Goal: Task Accomplishment & Management: Complete application form

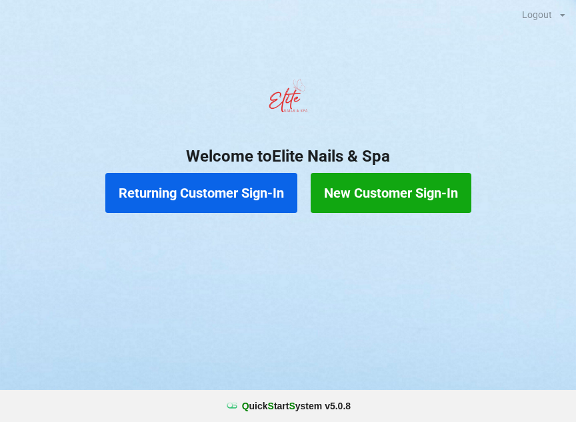
click at [392, 191] on button "New Customer Sign-In" at bounding box center [391, 193] width 161 height 40
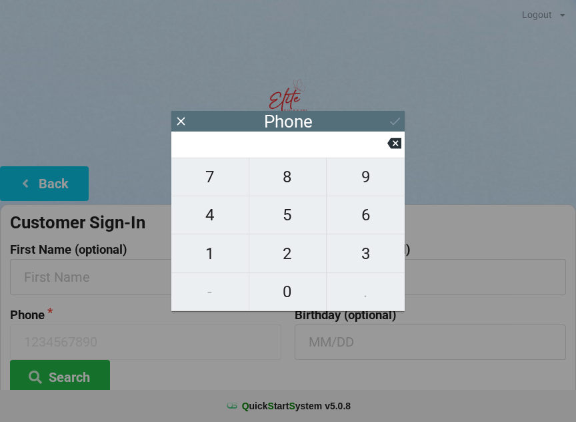
click at [363, 265] on span "3" at bounding box center [366, 253] width 78 height 28
type input "3"
click at [291, 223] on span "5" at bounding box center [287, 215] width 77 height 28
type input "35"
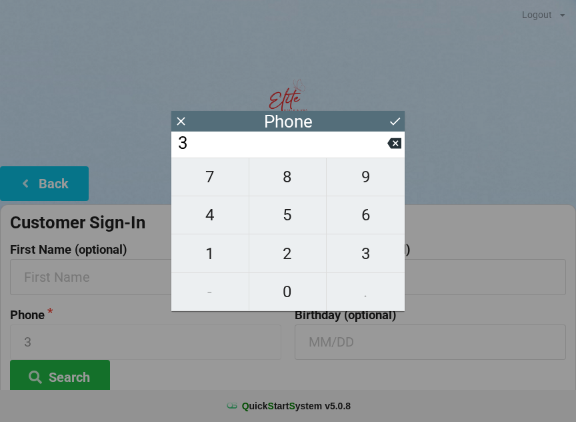
type input "35"
click at [286, 271] on button "2" at bounding box center [288, 253] width 78 height 38
type input "352"
click at [289, 265] on span "2" at bounding box center [287, 253] width 77 height 28
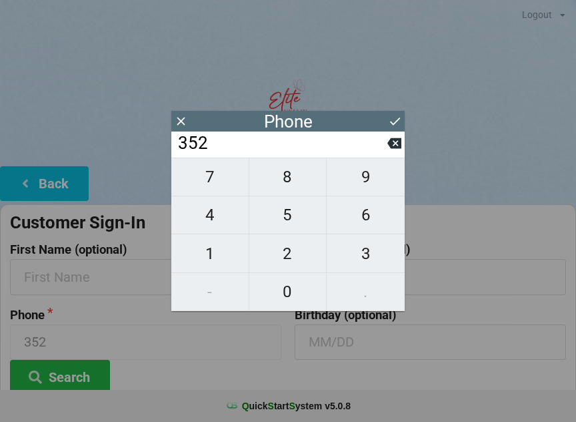
type input "3522"
click at [293, 223] on span "5" at bounding box center [287, 215] width 77 height 28
type input "35225"
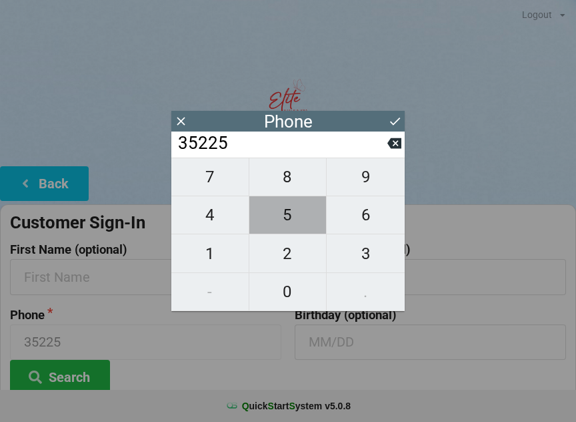
click at [293, 219] on span "5" at bounding box center [287, 215] width 77 height 28
type input "352255"
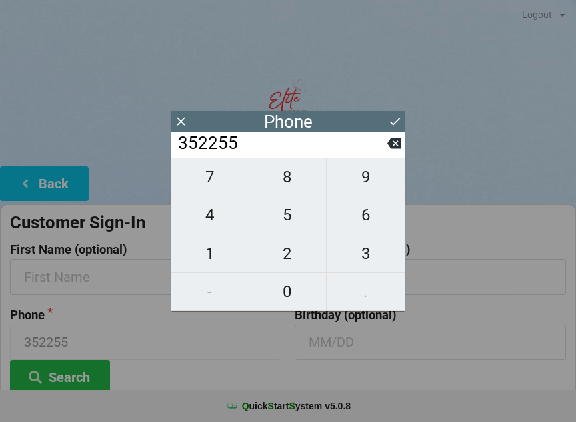
click at [293, 217] on span "5" at bounding box center [287, 215] width 77 height 28
type input "3522555"
click at [370, 191] on span "9" at bounding box center [366, 177] width 78 height 28
type input "35225559"
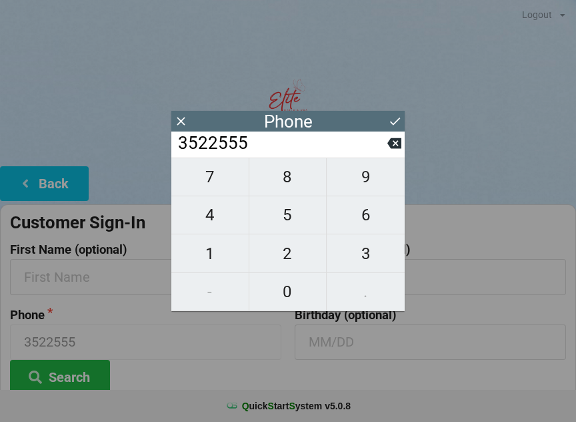
type input "35225559"
click at [370, 185] on span "9" at bounding box center [366, 177] width 78 height 28
type input "352255599"
click at [223, 191] on span "7" at bounding box center [209, 177] width 77 height 28
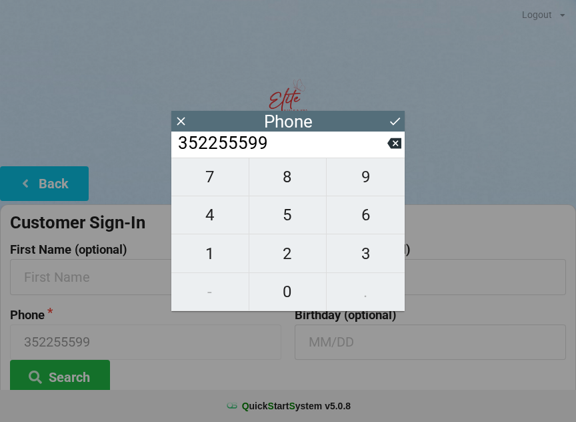
type input "3522555997"
click at [397, 125] on icon at bounding box center [395, 121] width 14 height 14
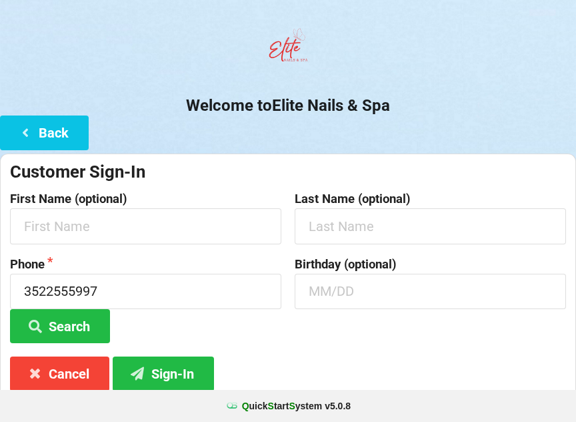
scroll to position [54, 0]
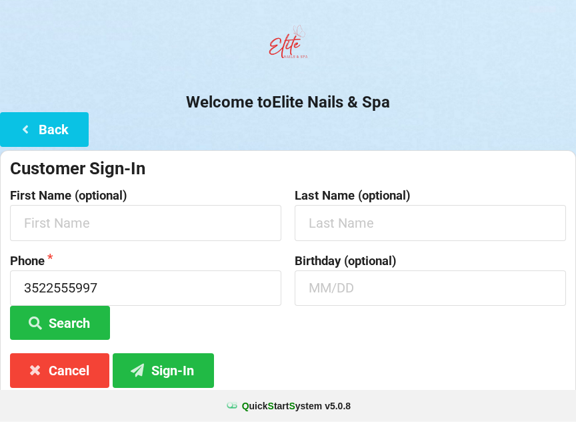
click at [51, 127] on button "Back" at bounding box center [44, 129] width 89 height 34
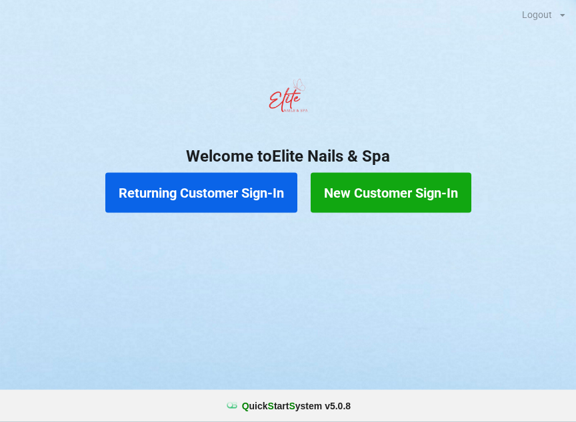
scroll to position [0, 0]
click at [396, 206] on button "New Customer Sign-In" at bounding box center [391, 193] width 161 height 40
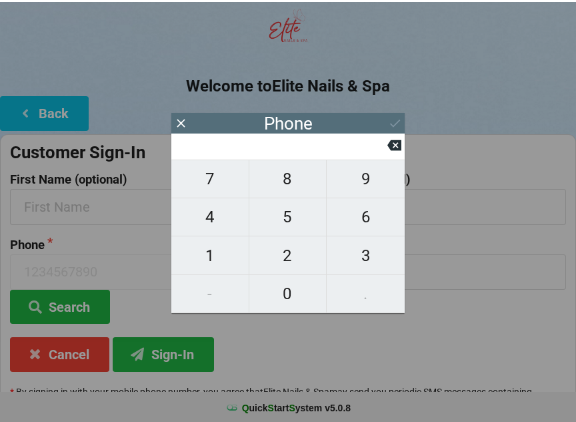
click at [289, 183] on span "8" at bounding box center [287, 177] width 77 height 28
type input "8"
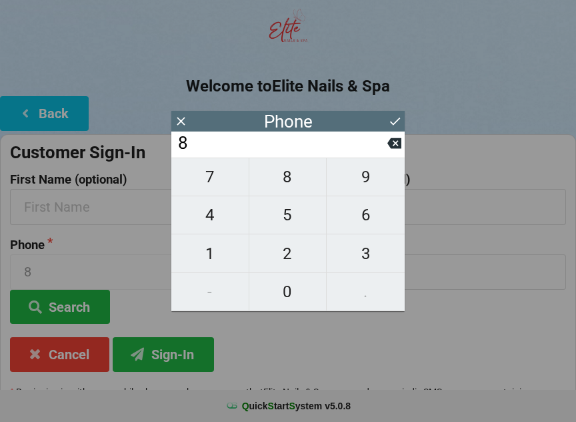
click at [291, 292] on span "0" at bounding box center [287, 291] width 77 height 28
type input "80"
click at [229, 254] on span "1" at bounding box center [209, 253] width 77 height 28
type input "801"
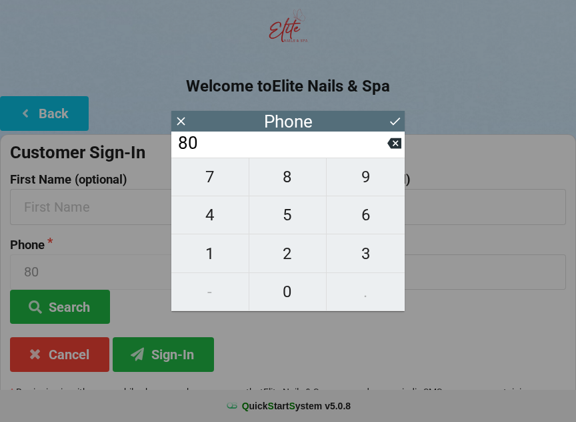
type input "801"
click at [361, 255] on span "3" at bounding box center [366, 253] width 78 height 28
type input "8013"
click at [293, 216] on span "5" at bounding box center [287, 215] width 77 height 28
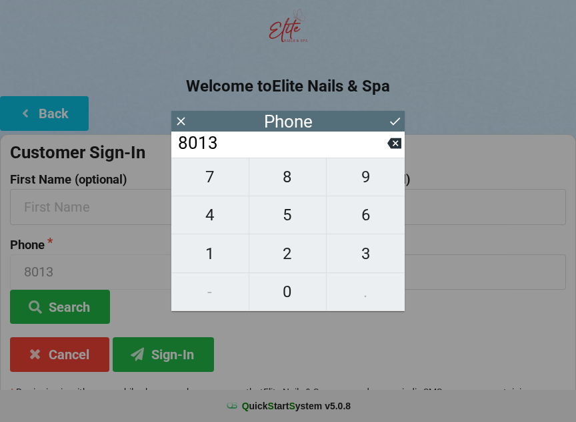
type input "80135"
click at [287, 181] on span "8" at bounding box center [287, 177] width 77 height 28
type input "801358"
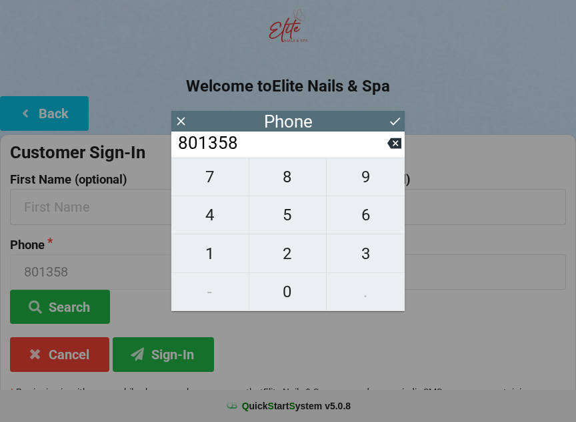
click at [223, 250] on span "1" at bounding box center [209, 253] width 77 height 28
type input "8013581"
click at [291, 257] on span "2" at bounding box center [287, 253] width 77 height 28
type input "80135812"
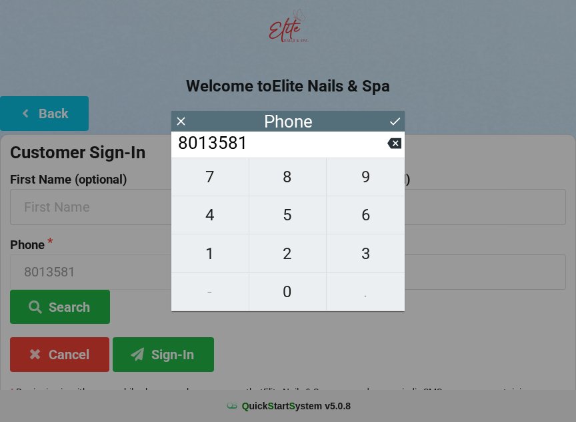
type input "80135812"
click at [296, 254] on span "2" at bounding box center [287, 253] width 77 height 28
type input "801358122"
click at [370, 223] on span "6" at bounding box center [366, 215] width 78 height 28
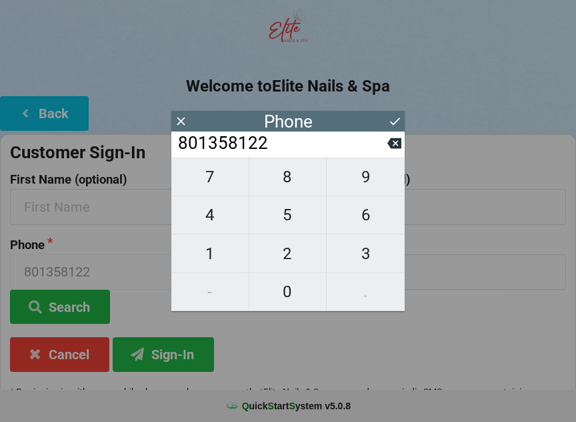
type input "8013581226"
click at [394, 121] on icon at bounding box center [395, 121] width 14 height 14
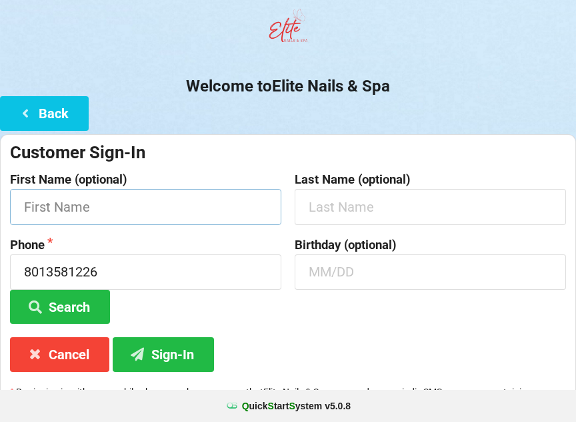
click at [75, 218] on input "text" at bounding box center [145, 206] width 271 height 35
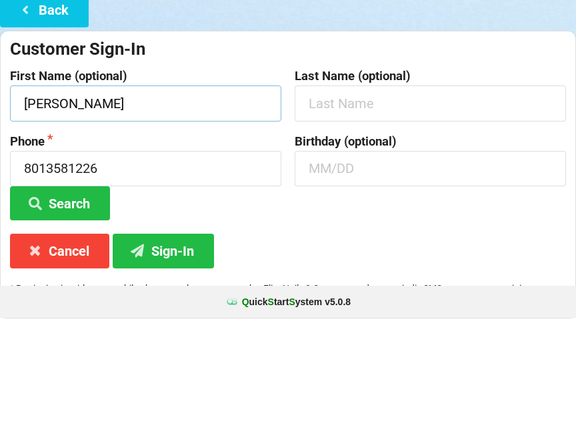
type input "[PERSON_NAME]"
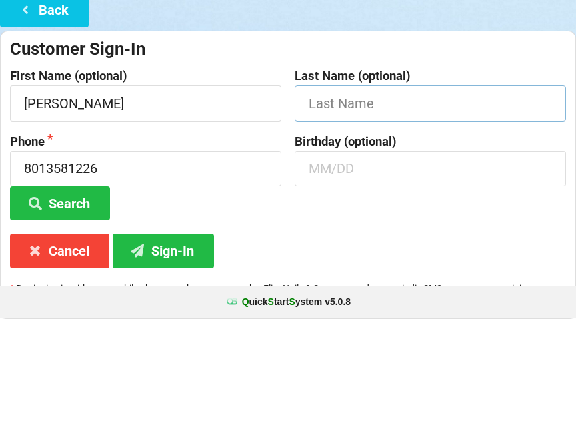
click at [347, 189] on input "text" at bounding box center [430, 206] width 271 height 35
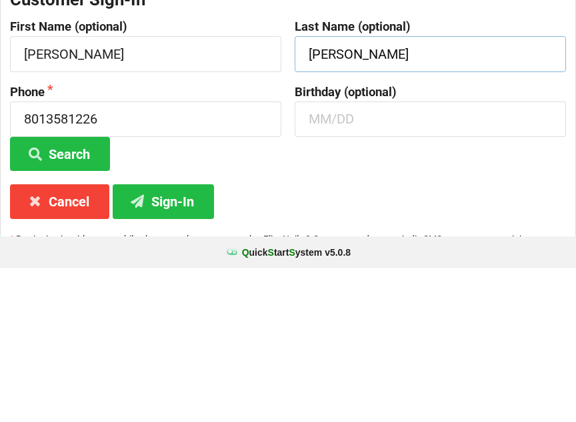
type input "[PERSON_NAME]"
click at [355, 255] on input "text" at bounding box center [430, 272] width 271 height 35
type input "1"
type input "11/27"
click at [159, 337] on button "Sign-In" at bounding box center [163, 354] width 101 height 34
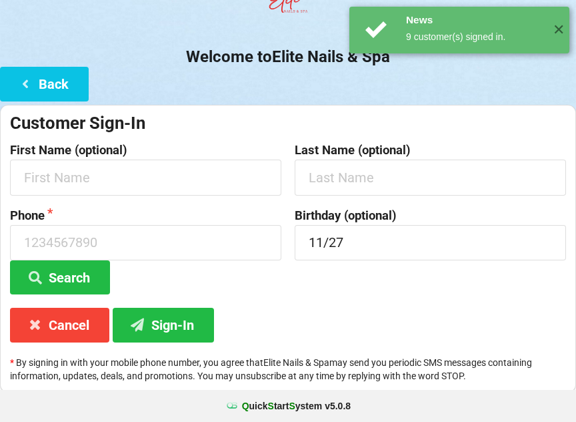
scroll to position [0, 0]
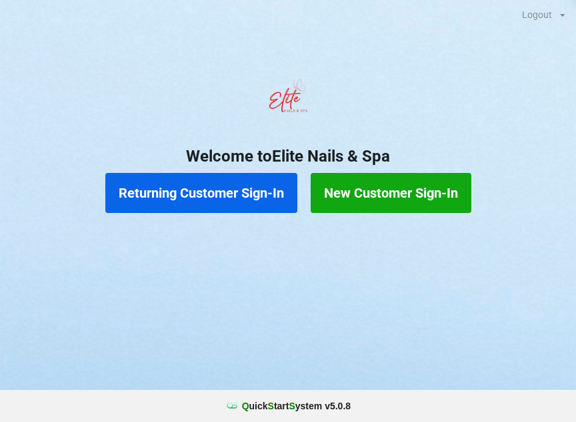
click at [389, 197] on button "New Customer Sign-In" at bounding box center [391, 193] width 161 height 40
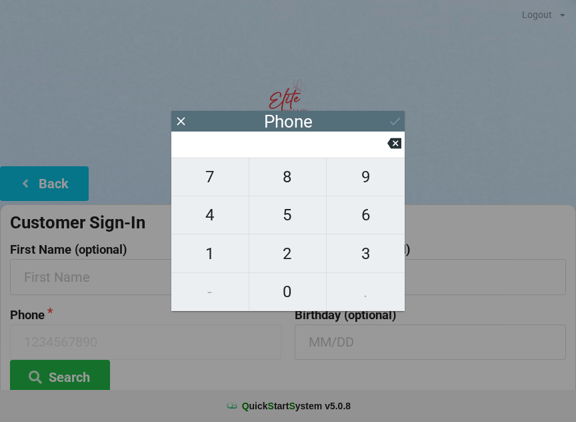
click at [279, 188] on span "8" at bounding box center [287, 177] width 77 height 28
type input "8"
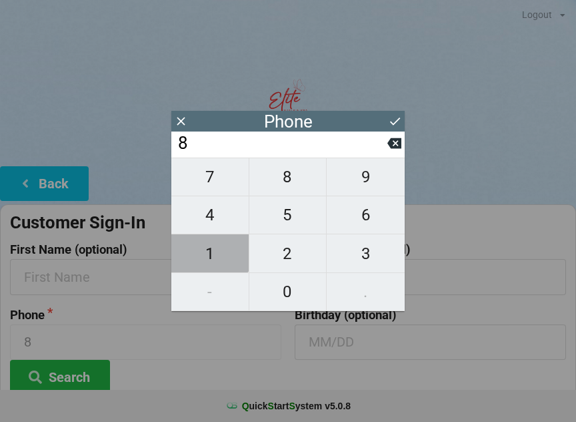
click at [209, 239] on button "1" at bounding box center [210, 253] width 78 height 38
type input "81"
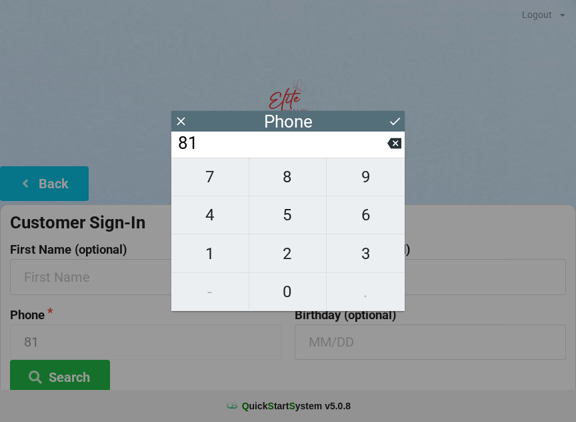
click at [291, 264] on span "2" at bounding box center [287, 253] width 77 height 28
type input "812"
click at [300, 183] on span "8" at bounding box center [287, 177] width 77 height 28
type input "8128"
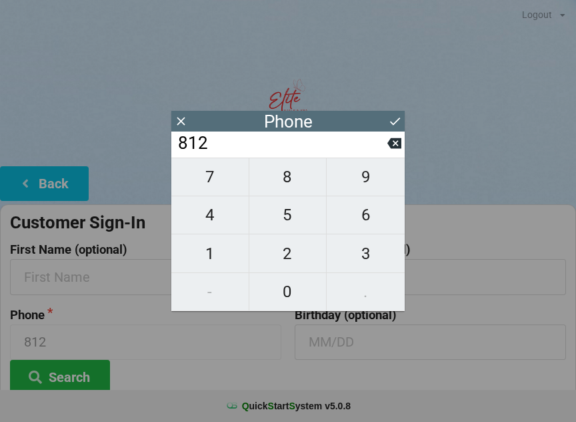
type input "8128"
click at [207, 264] on span "1" at bounding box center [209, 253] width 77 height 28
type input "81281"
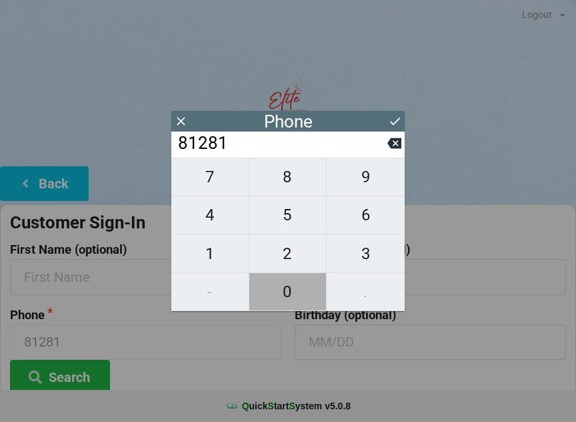
click at [294, 301] on span "0" at bounding box center [287, 291] width 77 height 28
type input "812810"
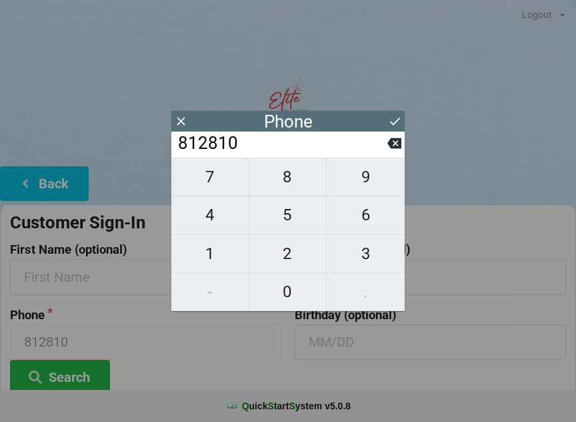
click at [362, 191] on span "9" at bounding box center [366, 177] width 78 height 28
type input "8128109"
click at [398, 147] on icon at bounding box center [395, 143] width 14 height 11
click at [386, 154] on input "812810" at bounding box center [282, 143] width 211 height 21
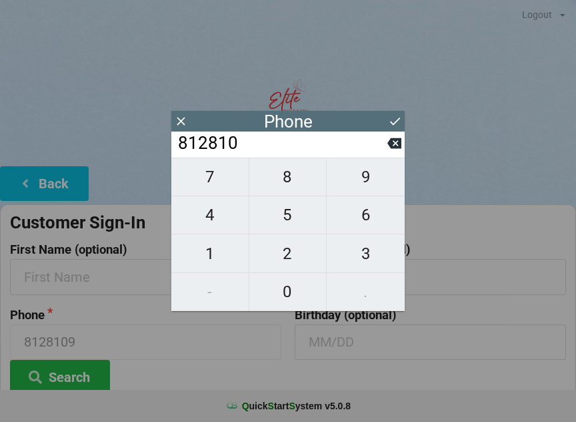
click at [382, 154] on input "812810" at bounding box center [282, 143] width 211 height 21
click at [392, 166] on button "9" at bounding box center [366, 176] width 78 height 39
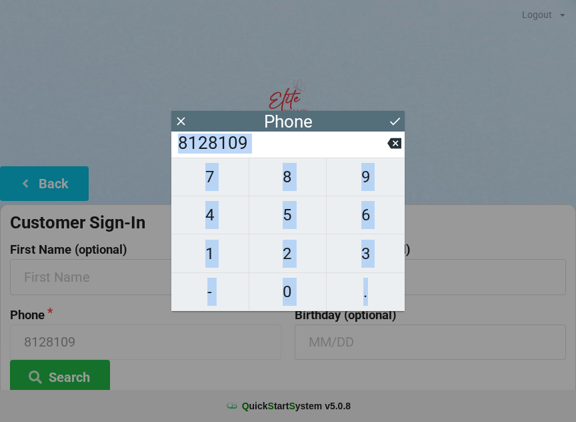
click at [401, 145] on icon at bounding box center [395, 143] width 14 height 11
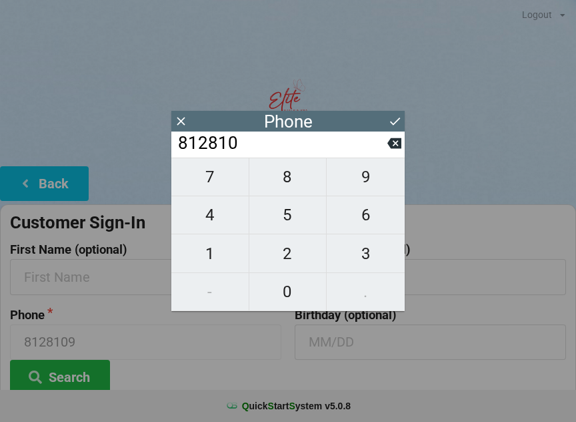
click at [391, 152] on button at bounding box center [395, 143] width 14 height 18
click at [389, 150] on icon at bounding box center [395, 143] width 14 height 14
type input "8128"
click at [382, 153] on input "8128" at bounding box center [282, 143] width 211 height 21
click at [382, 154] on input "8128" at bounding box center [282, 143] width 211 height 21
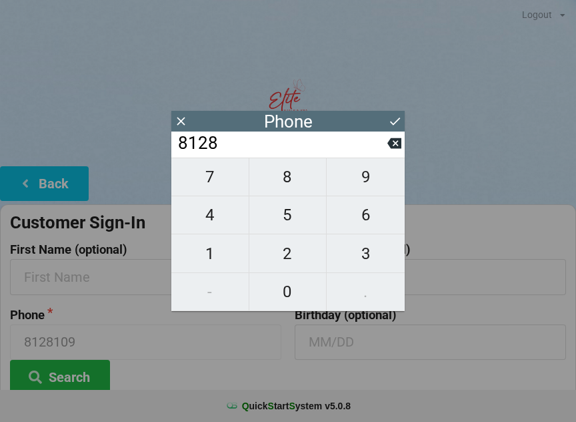
click at [380, 154] on input "8128" at bounding box center [282, 143] width 211 height 21
click at [381, 153] on input "8128" at bounding box center [282, 143] width 211 height 21
click at [378, 154] on input "8128" at bounding box center [282, 143] width 211 height 21
click at [377, 154] on input "8128" at bounding box center [282, 143] width 211 height 21
click at [380, 154] on input "8128" at bounding box center [282, 143] width 211 height 21
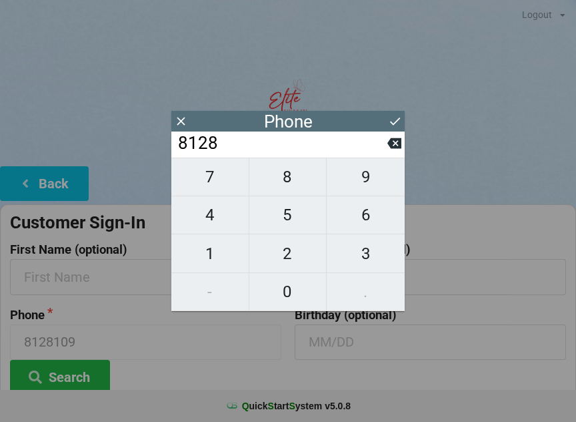
click at [183, 125] on icon at bounding box center [181, 121] width 14 height 14
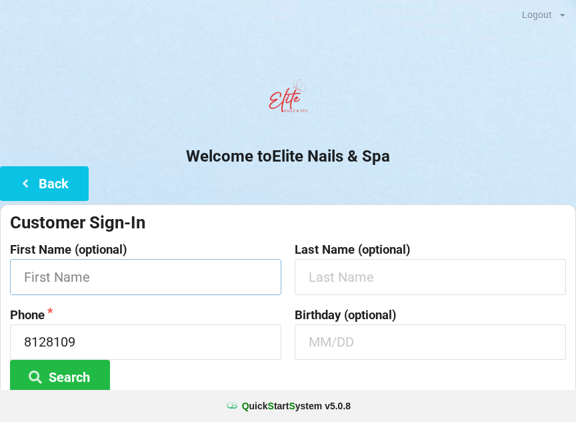
click at [86, 281] on input "text" at bounding box center [145, 276] width 271 height 35
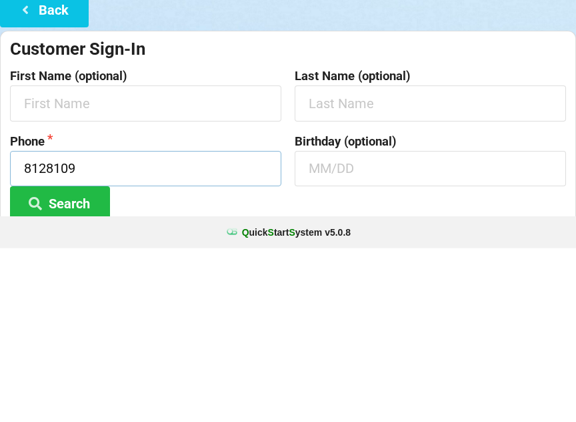
click at [77, 324] on input "8128109" at bounding box center [145, 341] width 271 height 35
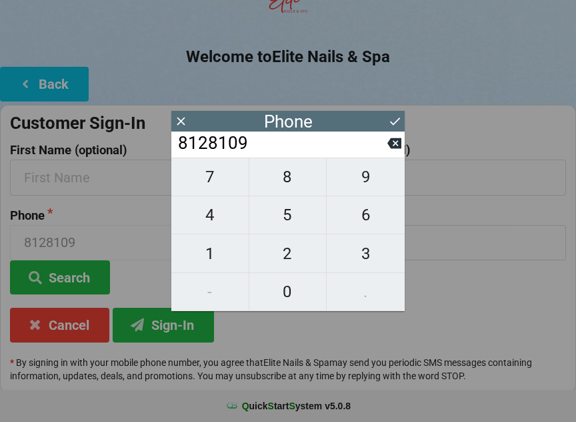
click at [396, 150] on icon at bounding box center [395, 143] width 14 height 14
click at [386, 154] on input "812810" at bounding box center [282, 143] width 211 height 21
click at [387, 166] on button "9" at bounding box center [366, 176] width 78 height 39
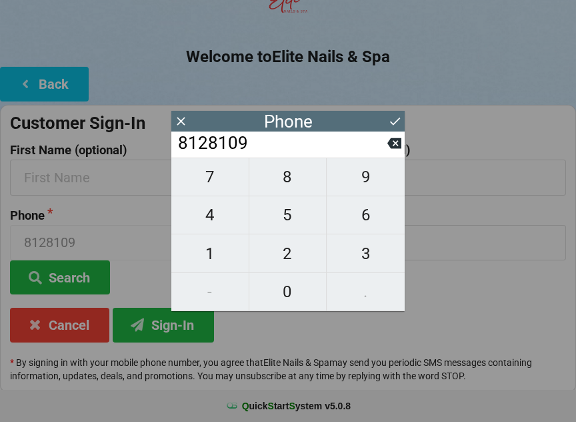
click at [394, 147] on icon at bounding box center [395, 143] width 14 height 11
click at [383, 154] on input "812810" at bounding box center [282, 143] width 211 height 21
click at [386, 154] on input "812810" at bounding box center [282, 143] width 211 height 21
click at [390, 152] on button at bounding box center [395, 143] width 14 height 18
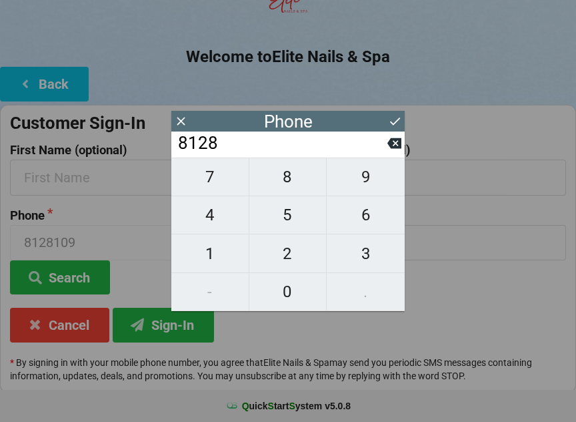
click at [390, 149] on icon at bounding box center [395, 143] width 14 height 11
click at [384, 154] on input "812" at bounding box center [282, 143] width 211 height 21
click at [388, 150] on icon at bounding box center [395, 143] width 14 height 14
click at [384, 154] on input "81" at bounding box center [282, 143] width 211 height 21
click at [387, 152] on input "81" at bounding box center [282, 143] width 211 height 21
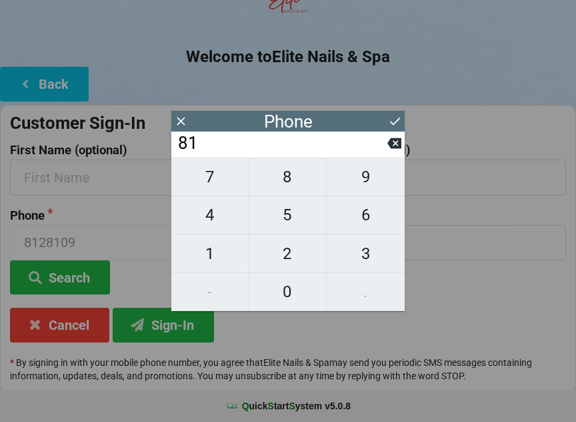
click at [386, 154] on input "81" at bounding box center [282, 143] width 211 height 21
click at [385, 154] on input "81" at bounding box center [282, 143] width 211 height 21
click at [390, 150] on icon at bounding box center [395, 143] width 14 height 14
type input "8"
click at [391, 150] on icon at bounding box center [395, 143] width 14 height 14
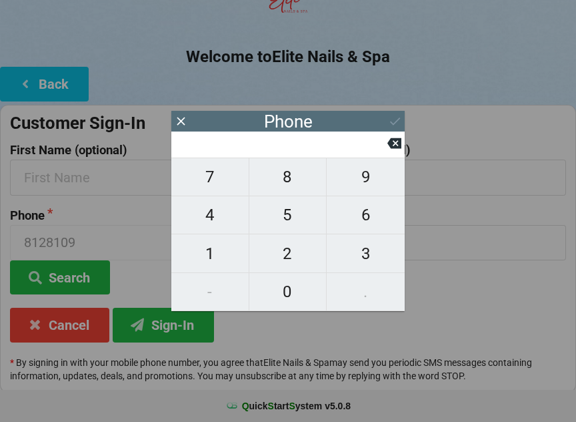
click at [392, 149] on icon at bounding box center [395, 143] width 14 height 11
click at [289, 188] on span "8" at bounding box center [287, 177] width 77 height 28
type input "8"
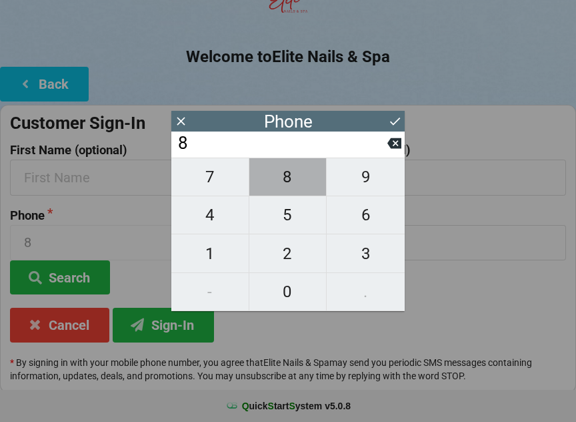
click at [294, 186] on span "8" at bounding box center [287, 177] width 77 height 28
type input "88"
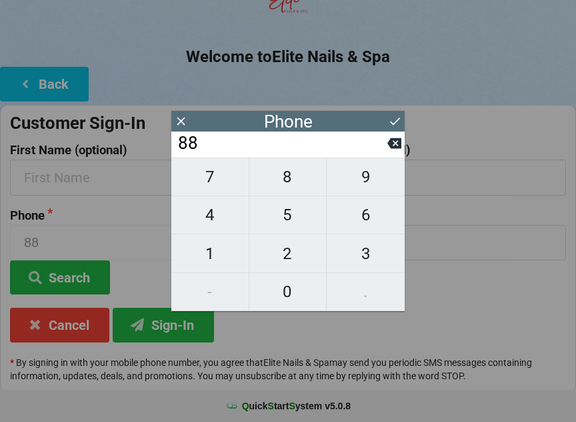
click at [295, 257] on span "2" at bounding box center [287, 253] width 77 height 28
type input "882"
click at [211, 259] on span "1" at bounding box center [209, 253] width 77 height 28
type input "8821"
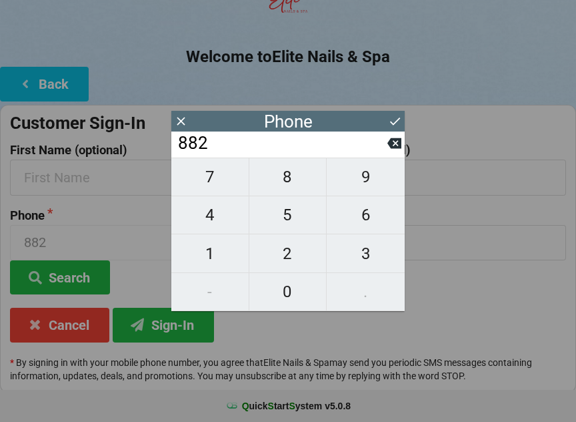
type input "8821"
click at [301, 187] on span "8" at bounding box center [287, 177] width 77 height 28
type input "88218"
click at [221, 257] on span "1" at bounding box center [209, 253] width 77 height 28
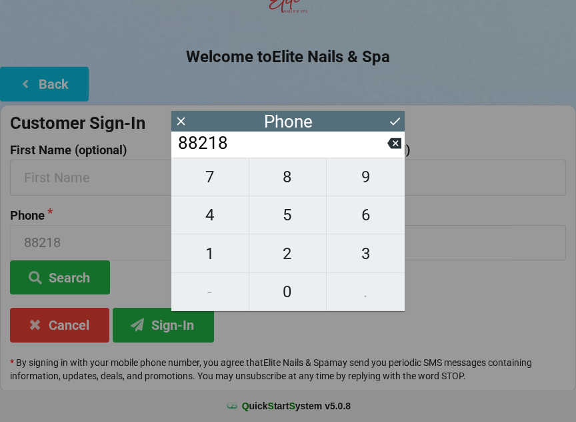
type input "882181"
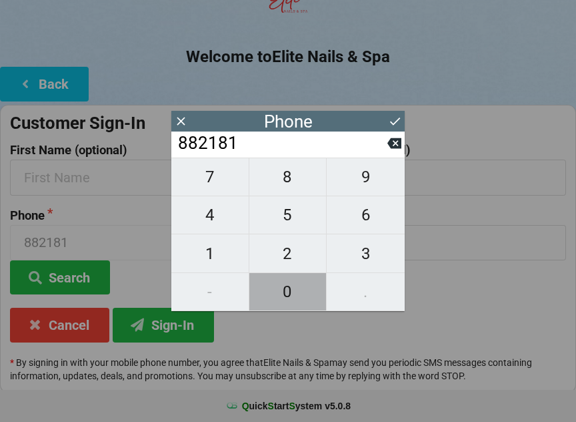
click at [285, 297] on span "0" at bounding box center [287, 291] width 77 height 28
type input "8821810"
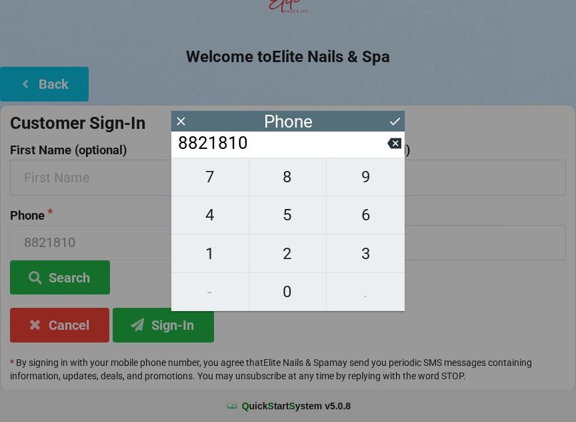
click at [366, 184] on span "9" at bounding box center [366, 177] width 78 height 28
type input "88218109"
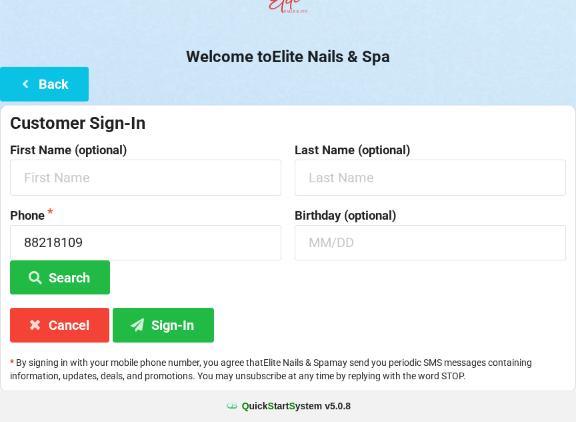
click at [458, 287] on div "Birthday (optional)" at bounding box center [430, 252] width 285 height 86
click at [177, 323] on button "Sign-In" at bounding box center [163, 324] width 101 height 34
click at [108, 248] on input "88218109" at bounding box center [145, 242] width 271 height 35
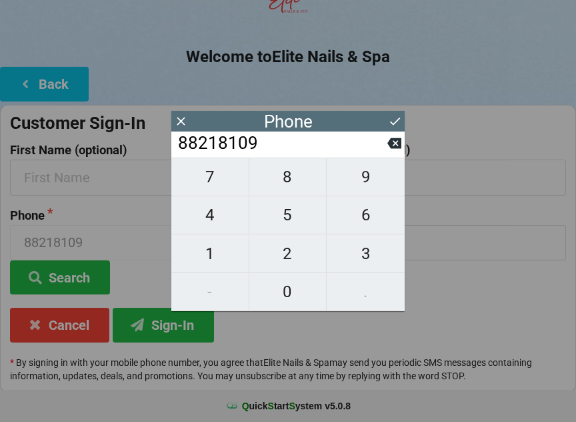
click at [392, 149] on icon at bounding box center [395, 143] width 14 height 11
click at [392, 152] on button at bounding box center [395, 143] width 14 height 18
click at [396, 152] on button at bounding box center [395, 143] width 14 height 18
click at [399, 152] on button at bounding box center [395, 143] width 14 height 18
click at [394, 152] on button at bounding box center [395, 143] width 14 height 18
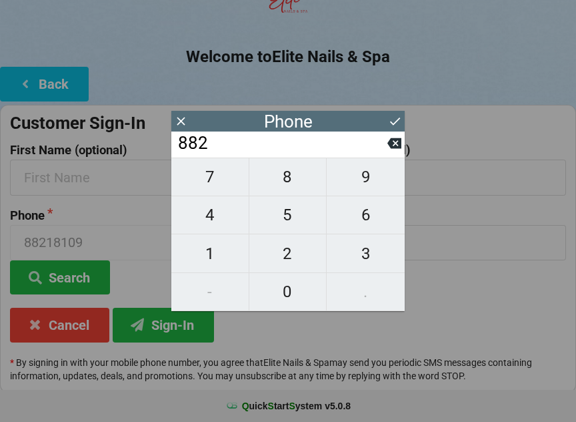
click at [395, 152] on button at bounding box center [395, 143] width 14 height 18
click at [400, 149] on icon at bounding box center [395, 143] width 14 height 11
type input "8"
click at [394, 152] on button at bounding box center [395, 143] width 14 height 18
click at [392, 152] on button at bounding box center [395, 143] width 14 height 18
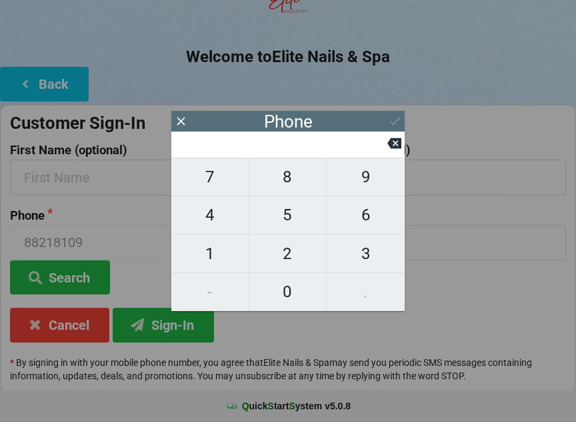
click at [291, 183] on span "8" at bounding box center [287, 177] width 77 height 28
type input "8"
click at [296, 182] on span "8" at bounding box center [287, 177] width 77 height 28
type input "88"
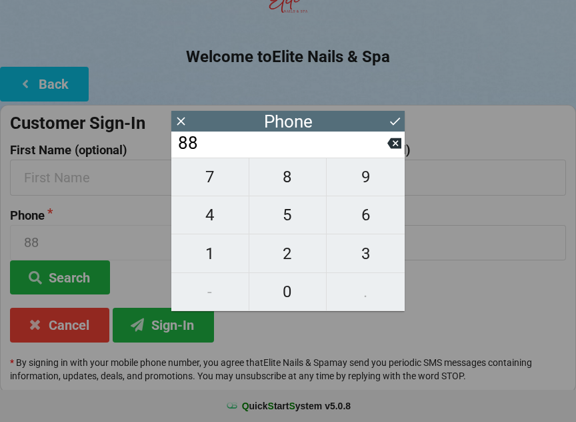
click at [397, 147] on icon at bounding box center [395, 143] width 14 height 11
type input "8"
click at [209, 226] on span "4" at bounding box center [209, 215] width 77 height 28
type input "84"
click at [217, 293] on div "7 8 9 4 5 6 1 2 3 - 0 ." at bounding box center [287, 233] width 233 height 153
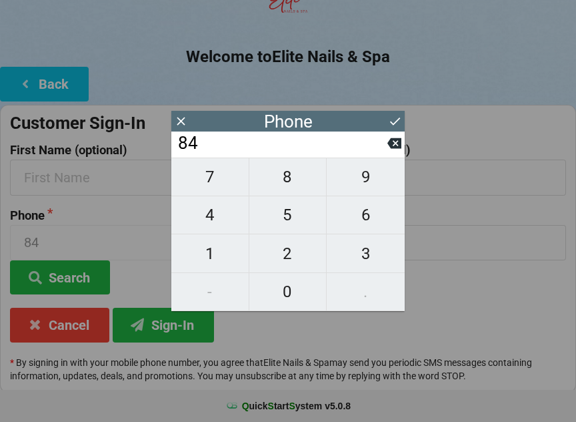
click at [391, 152] on button at bounding box center [395, 143] width 14 height 18
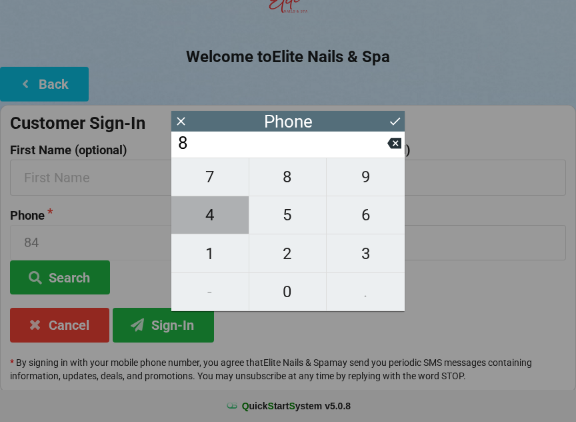
click at [213, 224] on span "4" at bounding box center [209, 215] width 77 height 28
type input "84"
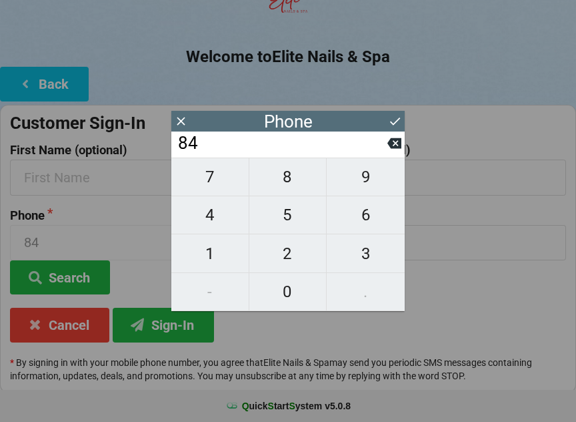
click at [293, 185] on span "8" at bounding box center [287, 177] width 77 height 28
type input "848"
click at [209, 296] on div "7 8 9 4 5 6 1 2 3 - 0 ." at bounding box center [287, 233] width 233 height 153
click at [285, 261] on span "2" at bounding box center [287, 253] width 77 height 28
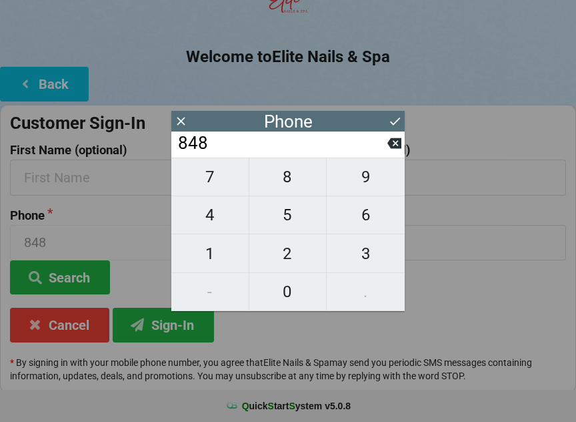
type input "8482"
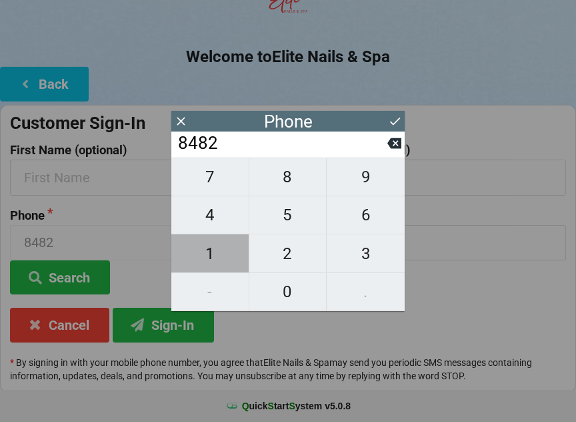
click at [209, 258] on span "1" at bounding box center [209, 253] width 77 height 28
type input "84821"
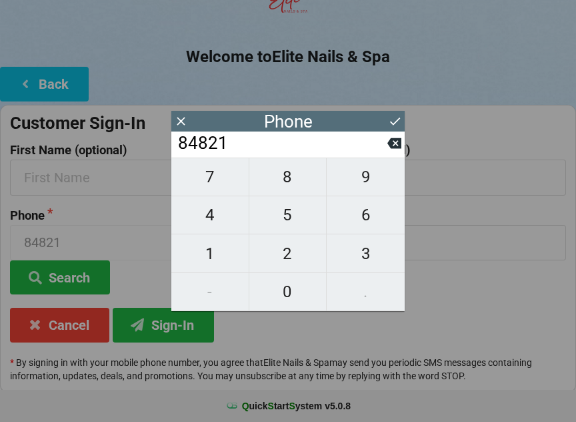
click at [297, 184] on span "8" at bounding box center [287, 177] width 77 height 28
type input "848218"
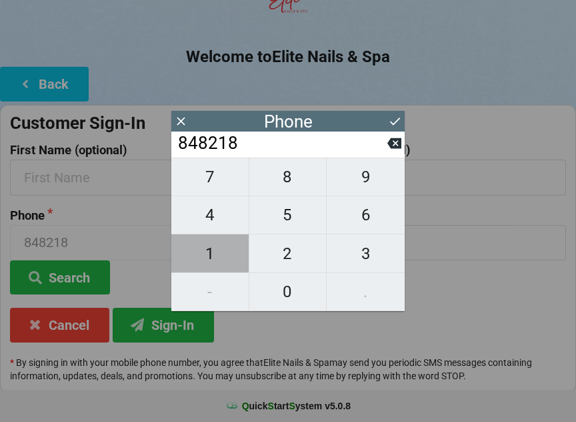
click at [217, 259] on span "1" at bounding box center [209, 253] width 77 height 28
type input "8482181"
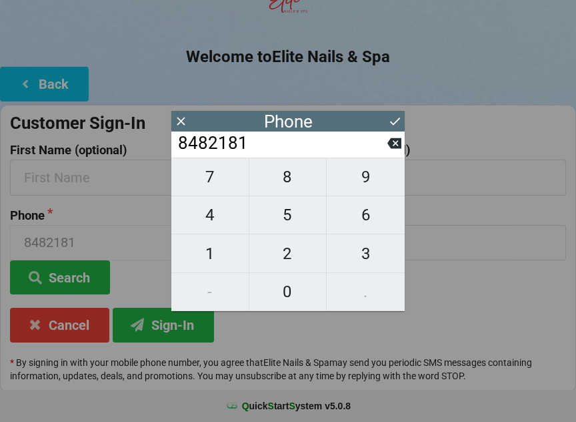
click at [368, 261] on span "3" at bounding box center [366, 253] width 78 height 28
type input "84821813"
click at [373, 191] on span "9" at bounding box center [366, 177] width 78 height 28
type input "848218139"
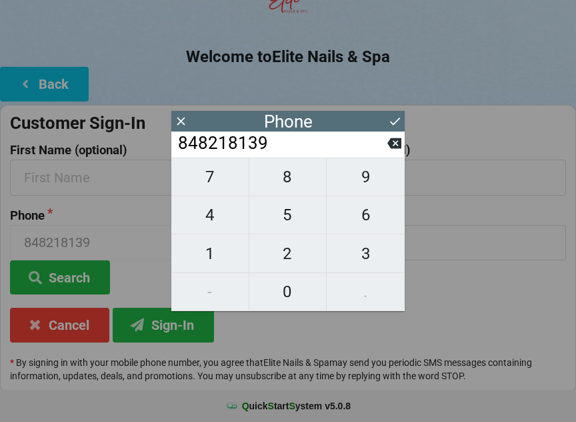
click at [400, 150] on icon at bounding box center [395, 143] width 14 height 14
click at [400, 147] on icon at bounding box center [395, 143] width 14 height 11
type input "8482181"
click at [373, 256] on span "3" at bounding box center [366, 253] width 78 height 28
type input "84821813"
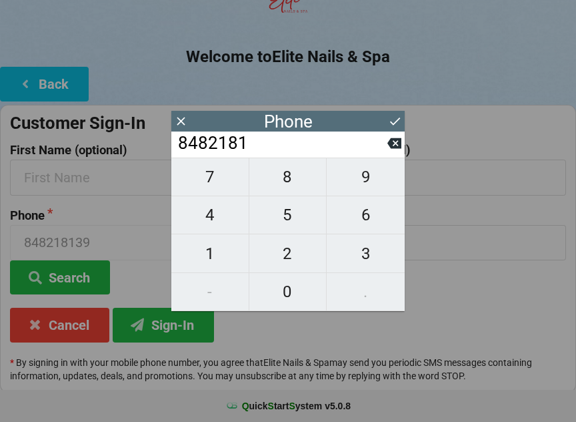
type input "84821813"
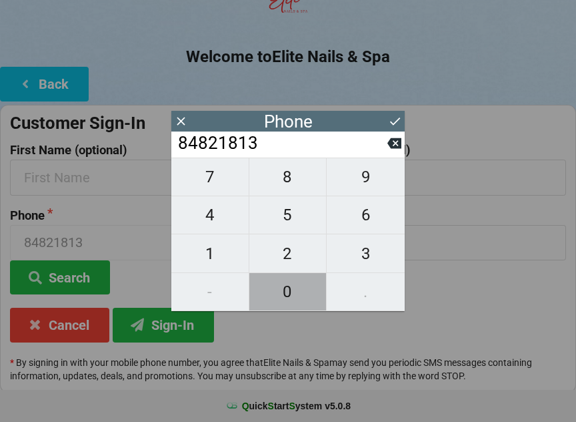
click at [295, 291] on span "0" at bounding box center [287, 291] width 77 height 28
type input "848218130"
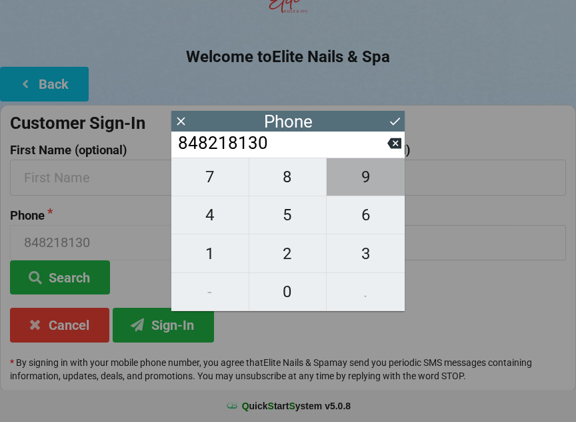
click at [369, 182] on span "9" at bounding box center [366, 177] width 78 height 28
type input "8482181309"
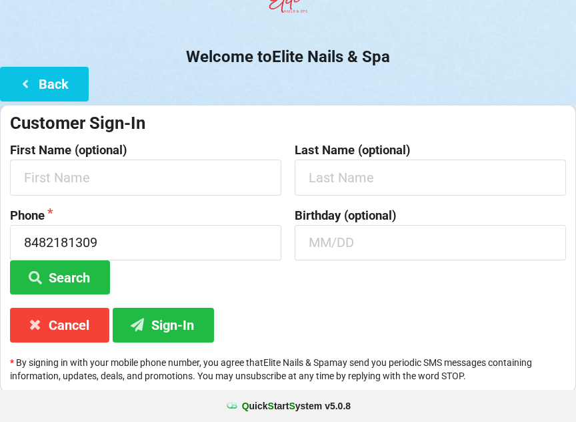
click at [470, 300] on div "Customer Sign-In First Name (optional) Last Name (optional) Phone [PHONE_NUMBER…" at bounding box center [288, 248] width 576 height 287
click at [172, 325] on button "Sign-In" at bounding box center [163, 324] width 101 height 34
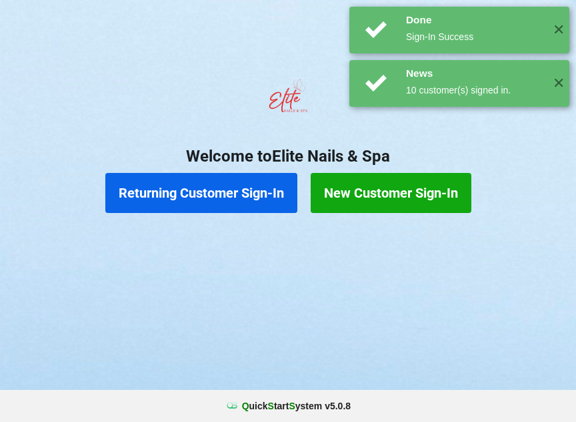
scroll to position [0, 0]
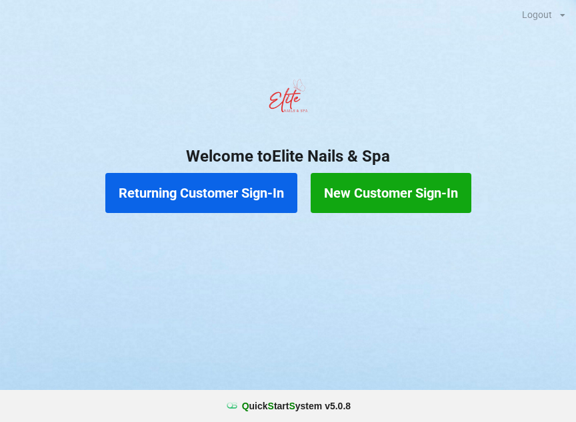
click at [199, 205] on button "Returning Customer Sign-In" at bounding box center [201, 193] width 192 height 40
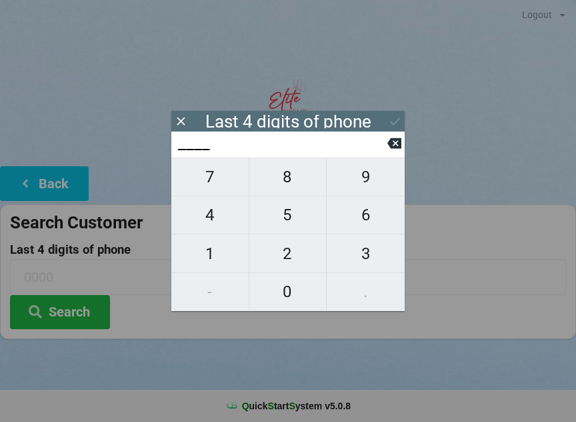
click at [288, 219] on span "5" at bounding box center [287, 215] width 77 height 28
type input "5___"
click at [371, 252] on span "3" at bounding box center [366, 253] width 78 height 28
type input "53__"
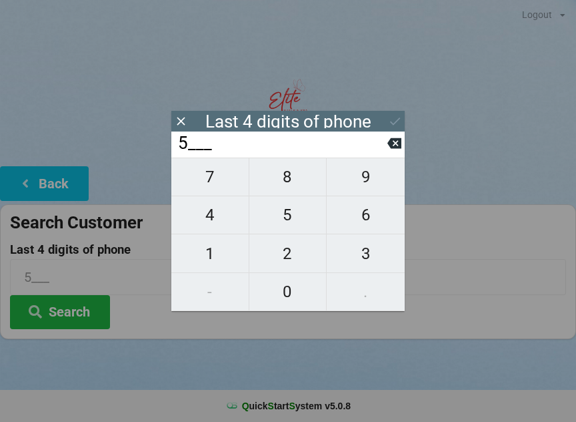
type input "53__"
click at [214, 259] on span "1" at bounding box center [209, 253] width 77 height 28
type input "531_"
click at [397, 145] on icon at bounding box center [395, 143] width 14 height 11
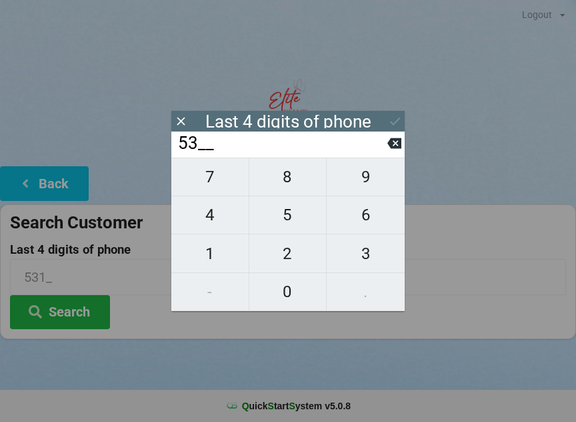
click at [382, 148] on input "53__" at bounding box center [282, 143] width 211 height 21
click at [374, 148] on input "53__" at bounding box center [282, 143] width 211 height 21
click at [396, 145] on icon at bounding box center [395, 143] width 14 height 11
click at [389, 148] on icon at bounding box center [395, 143] width 14 height 11
click at [291, 267] on span "2" at bounding box center [287, 253] width 77 height 28
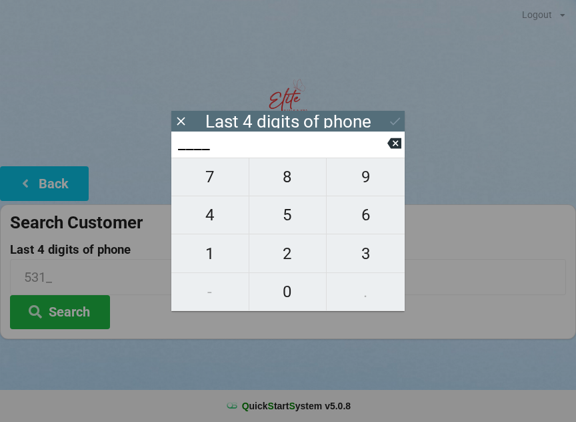
type input "2___"
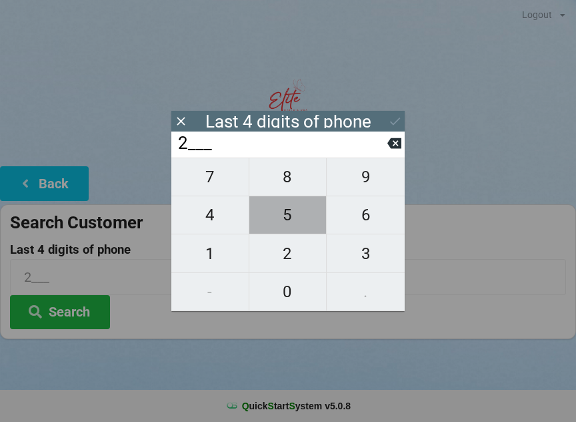
click at [296, 224] on span "5" at bounding box center [287, 215] width 77 height 28
type input "25__"
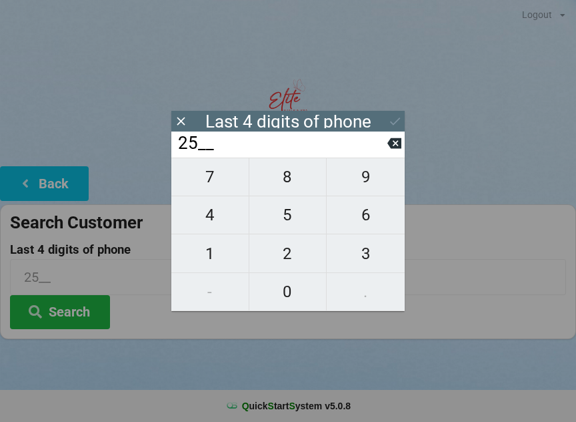
click at [369, 259] on span "3" at bounding box center [366, 253] width 78 height 28
type input "253_"
click at [207, 257] on span "1" at bounding box center [209, 253] width 77 height 28
type input "2531"
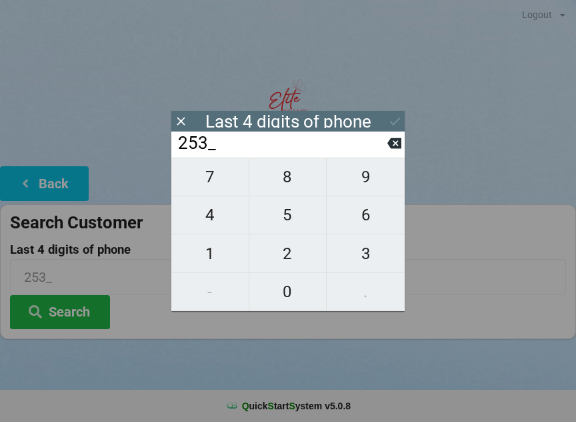
type input "2531"
click at [394, 119] on icon at bounding box center [395, 121] width 14 height 14
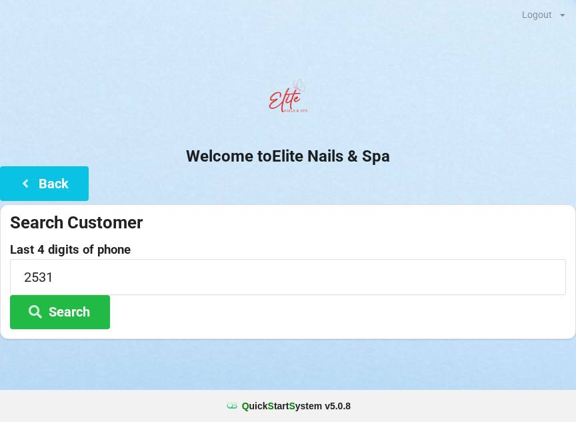
click at [84, 313] on button "Search" at bounding box center [60, 312] width 100 height 34
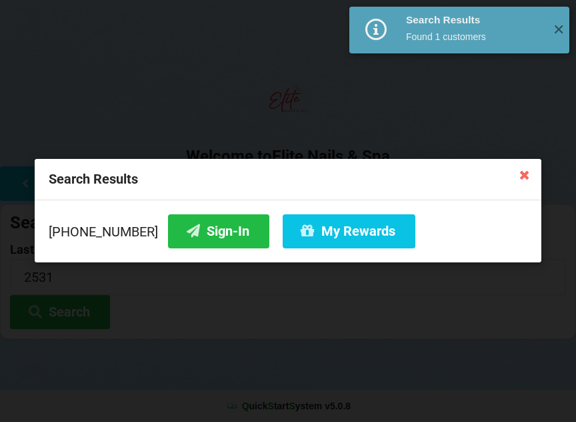
click at [330, 228] on button "My Rewards" at bounding box center [349, 231] width 133 height 34
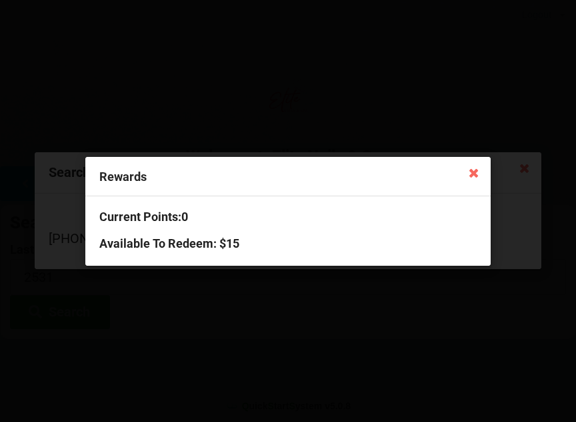
click at [477, 164] on icon at bounding box center [473, 171] width 21 height 21
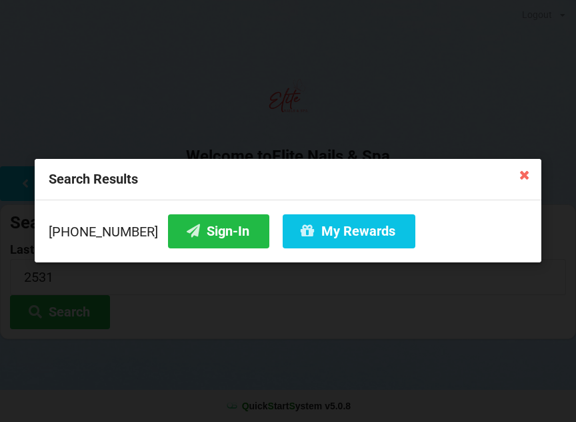
click at [526, 166] on icon at bounding box center [524, 173] width 21 height 21
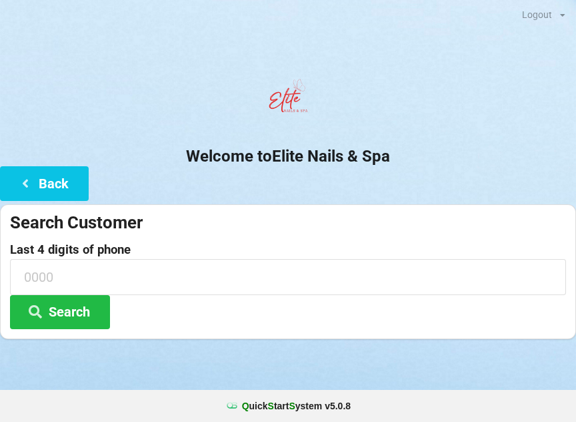
click at [56, 183] on button "Back" at bounding box center [44, 183] width 89 height 34
